Goal: Check status: Check status

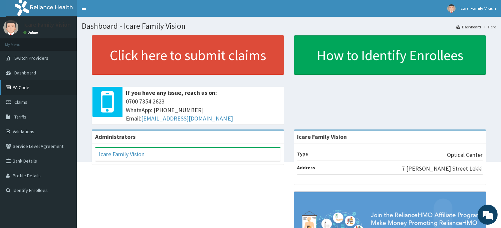
click at [31, 91] on link "PA Code" at bounding box center [38, 87] width 77 height 15
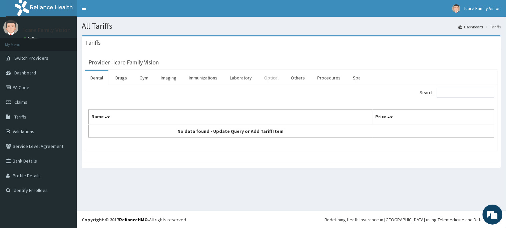
click at [264, 79] on link "Optical" at bounding box center [271, 78] width 25 height 14
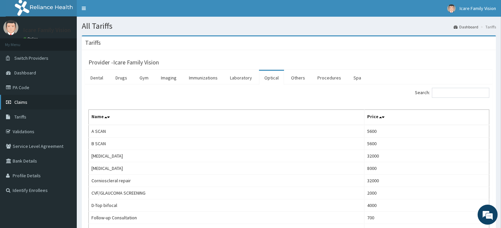
click at [29, 106] on link "Claims" at bounding box center [38, 102] width 77 height 15
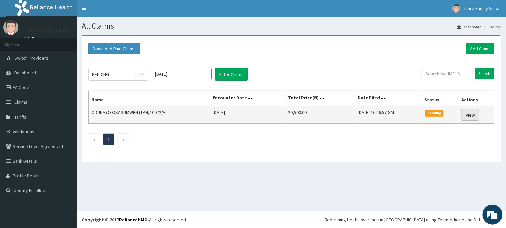
click at [471, 113] on link "View" at bounding box center [470, 114] width 18 height 11
